Goal: Task Accomplishment & Management: Manage account settings

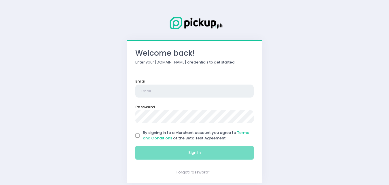
click at [178, 90] on input "email" at bounding box center [194, 90] width 119 height 13
type input "[EMAIL_ADDRESS][DOMAIN_NAME]"
click at [137, 134] on input "By signing in to a Merchant account you agree to Terms and Conditions of the Be…" at bounding box center [137, 135] width 11 height 11
checkbox input "true"
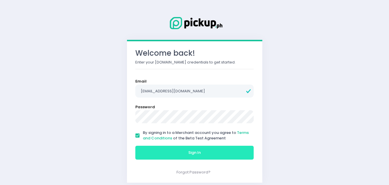
click at [162, 148] on button "Sign In" at bounding box center [194, 152] width 119 height 14
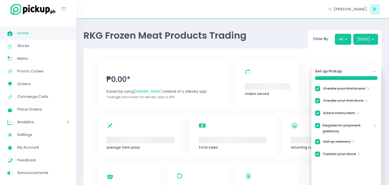
checkbox input "true"
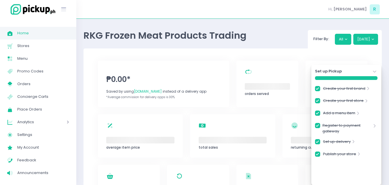
checkbox input "true"
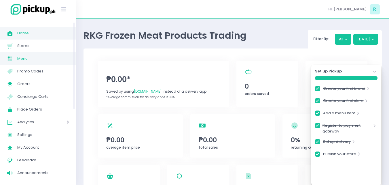
click at [24, 59] on span "Menu" at bounding box center [43, 58] width 52 height 7
checkbox input "true"
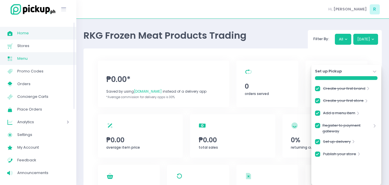
checkbox input "true"
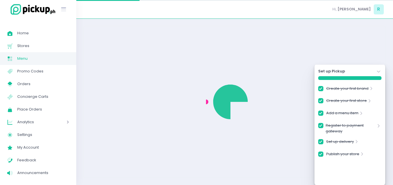
checkbox input "true"
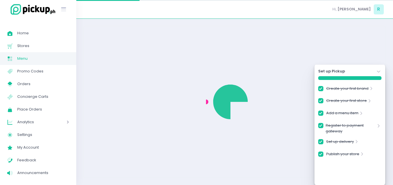
checkbox input "true"
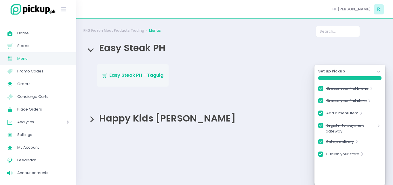
click at [130, 78] on span "Easy Steak PH - Taguig" at bounding box center [136, 75] width 54 height 7
checkbox input "true"
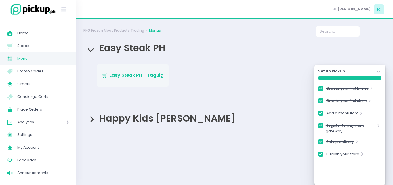
checkbox input "true"
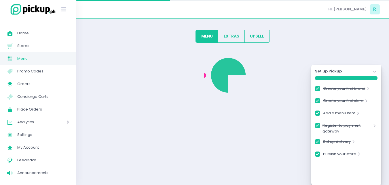
checkbox input "true"
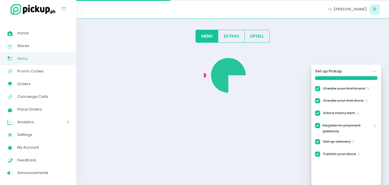
checkbox input "true"
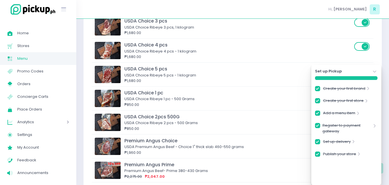
scroll to position [202, 0]
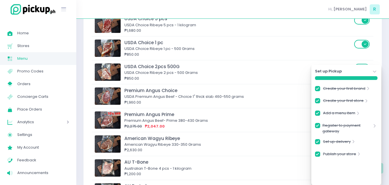
click at [374, 71] on icon "Stockholm-icons / Navigation / Angle-down Created with Sketch." at bounding box center [375, 72] width 6 height 6
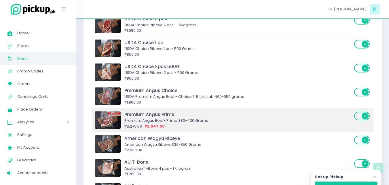
click at [226, 121] on div "Premium Angus Beef- Prime 380-430 Grams" at bounding box center [238, 121] width 228 height 6
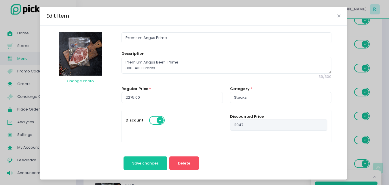
click at [149, 121] on span at bounding box center [157, 120] width 16 height 9
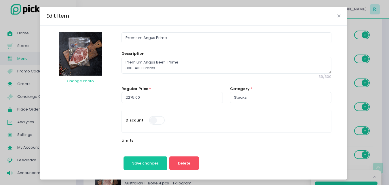
scroll to position [173, 0]
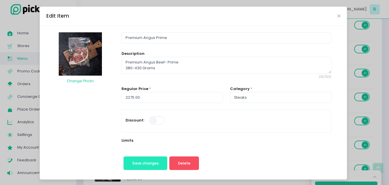
click at [151, 157] on button "Save changes" at bounding box center [146, 163] width 44 height 14
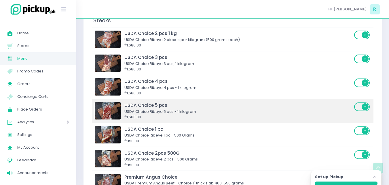
scroll to position [259, 0]
